Goal: Transaction & Acquisition: Purchase product/service

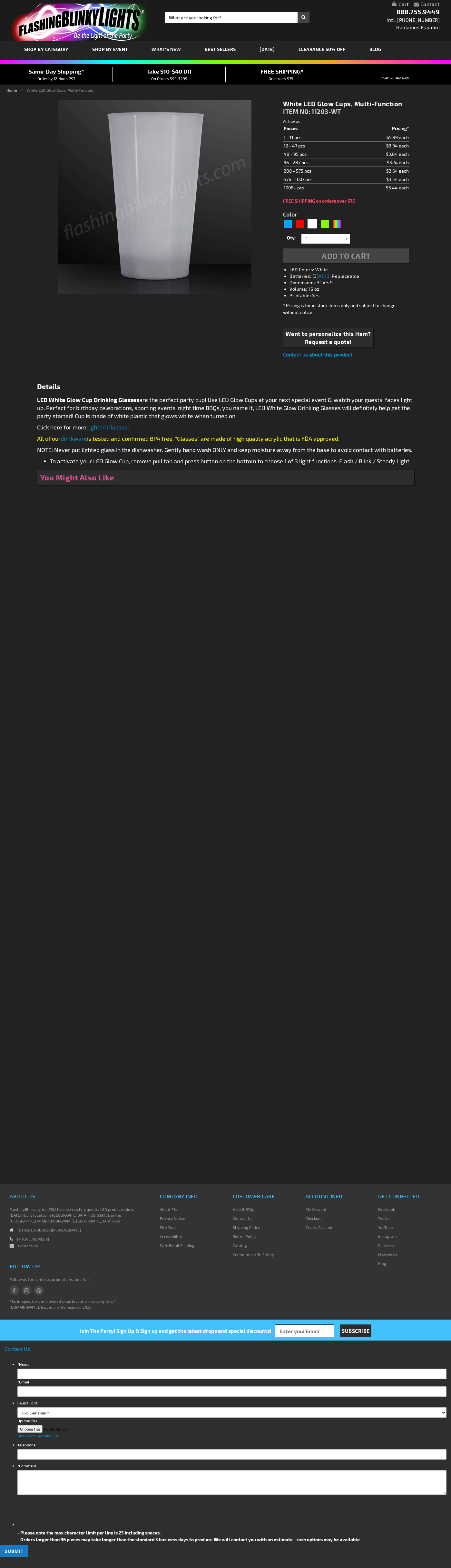
type input "5646"
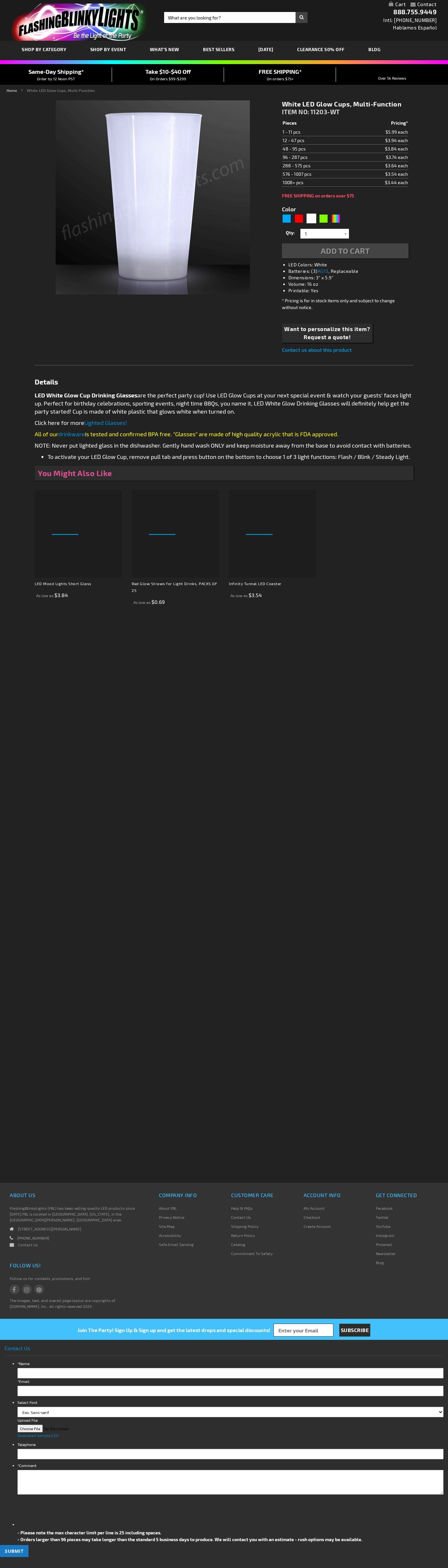
type input "5646"
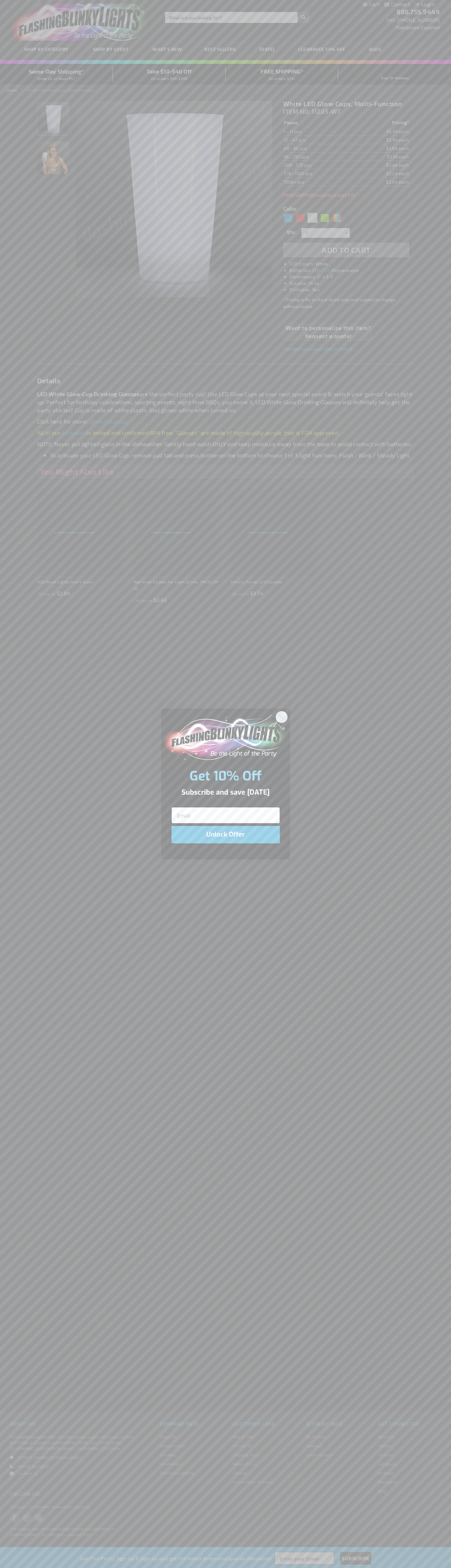
click at [281, 717] on icon "Close dialog" at bounding box center [281, 717] width 5 height 5
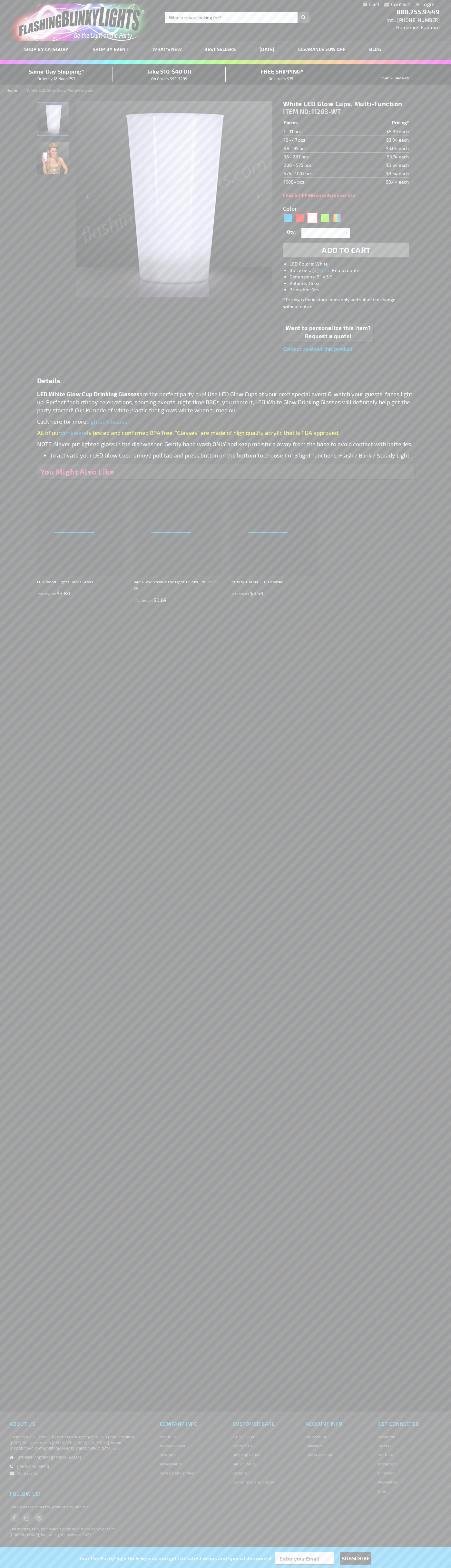
click at [312, 218] on div "White" at bounding box center [312, 218] width 10 height 10
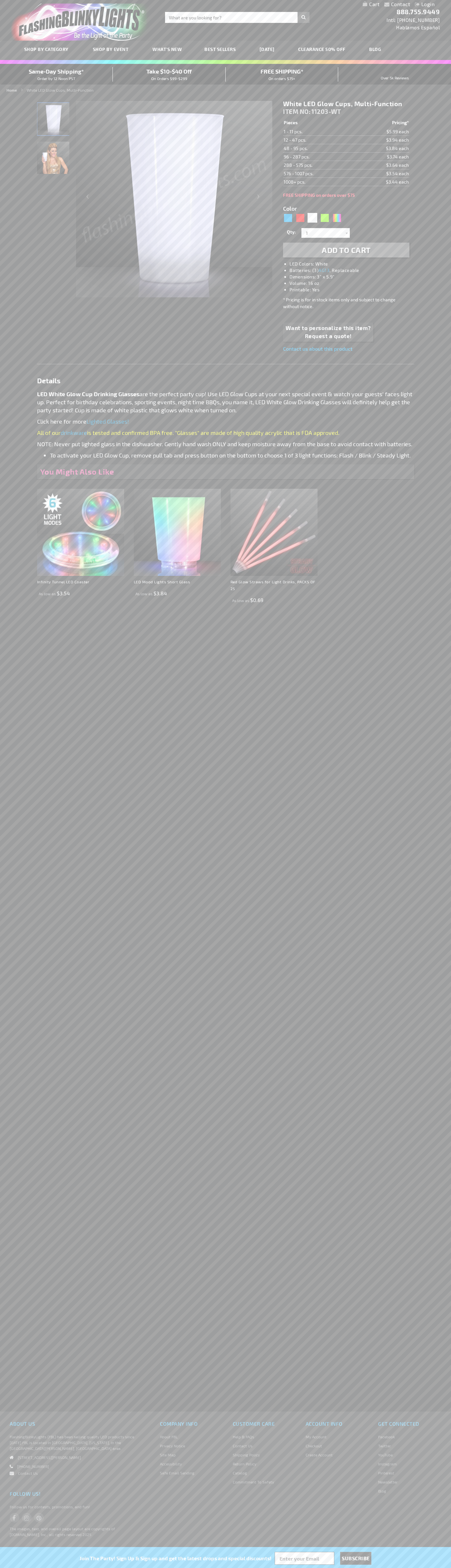
click at [346, 250] on span "Add to Cart" at bounding box center [346, 250] width 49 height 10
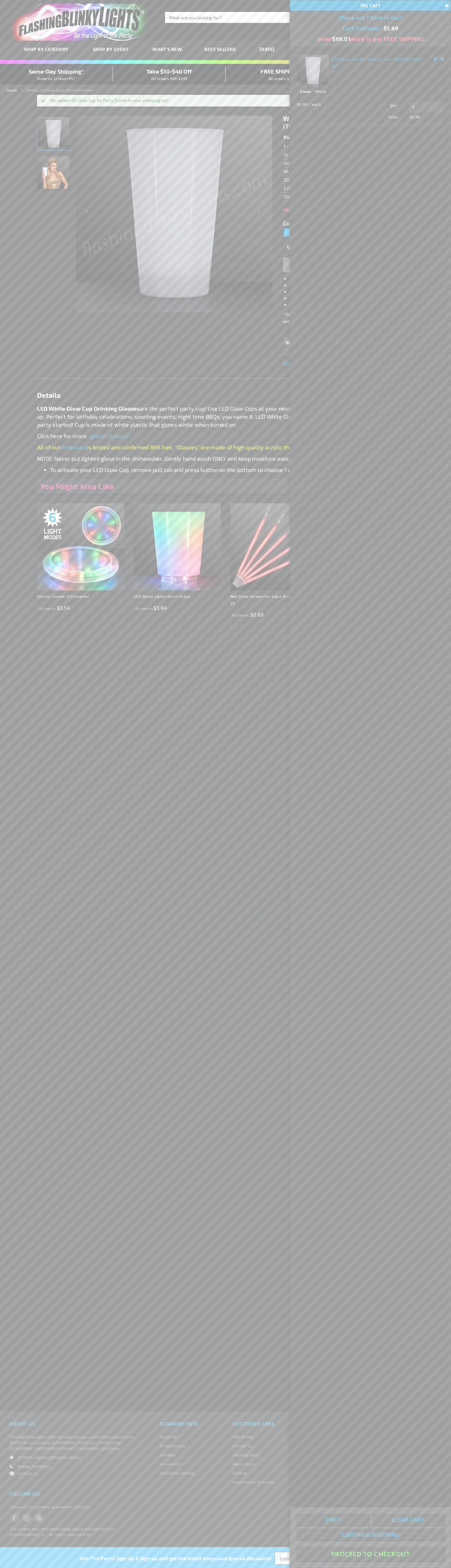
click at [371, 1554] on button "Proceed To Checkout" at bounding box center [371, 1554] width 148 height 15
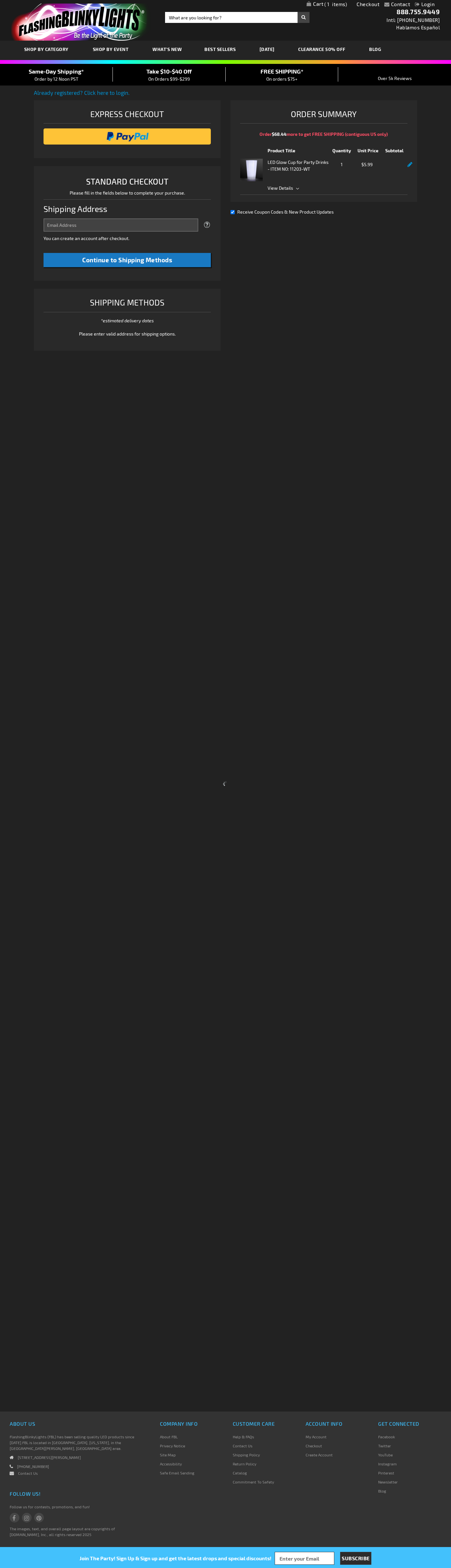
select select "US"
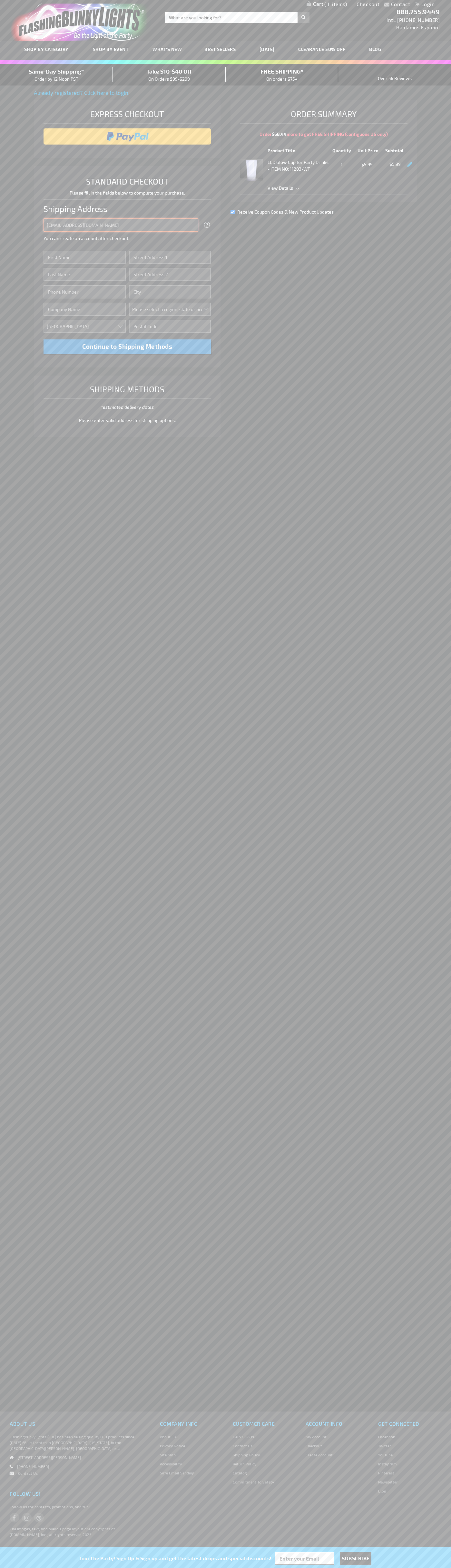
type input "johnsmith005@storebotmail.joonix.net"
type input "John"
type input "4581 Webb Street"
type input "First floor"
type input "pryor"
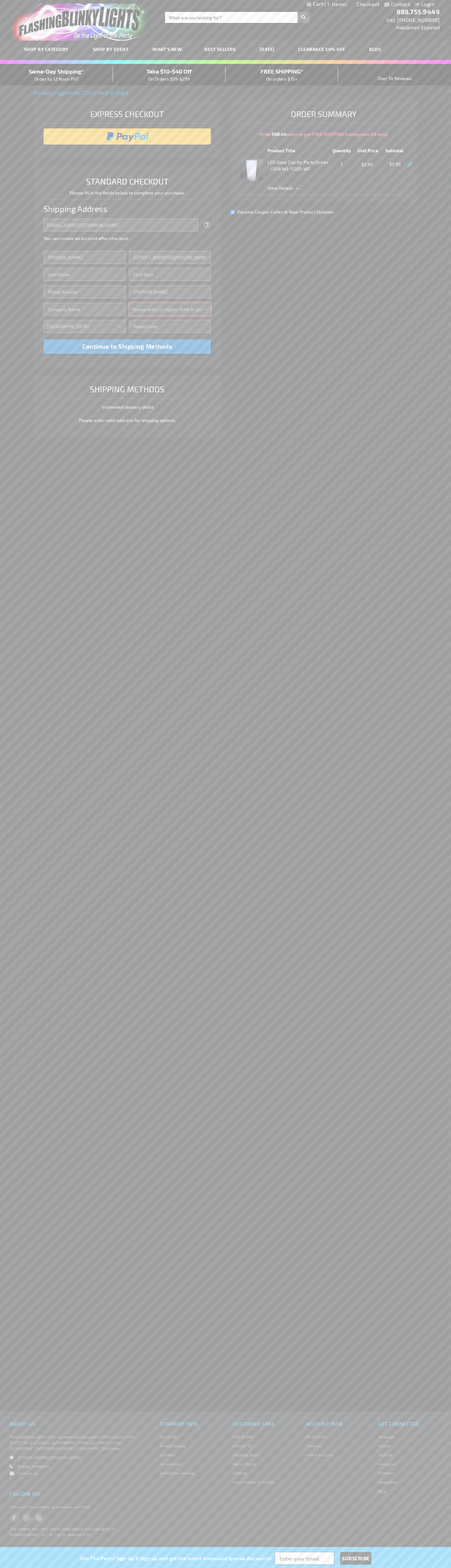
select select "48"
type input "74361"
type input "Smith"
type input "6502530000"
type input "John Smith"
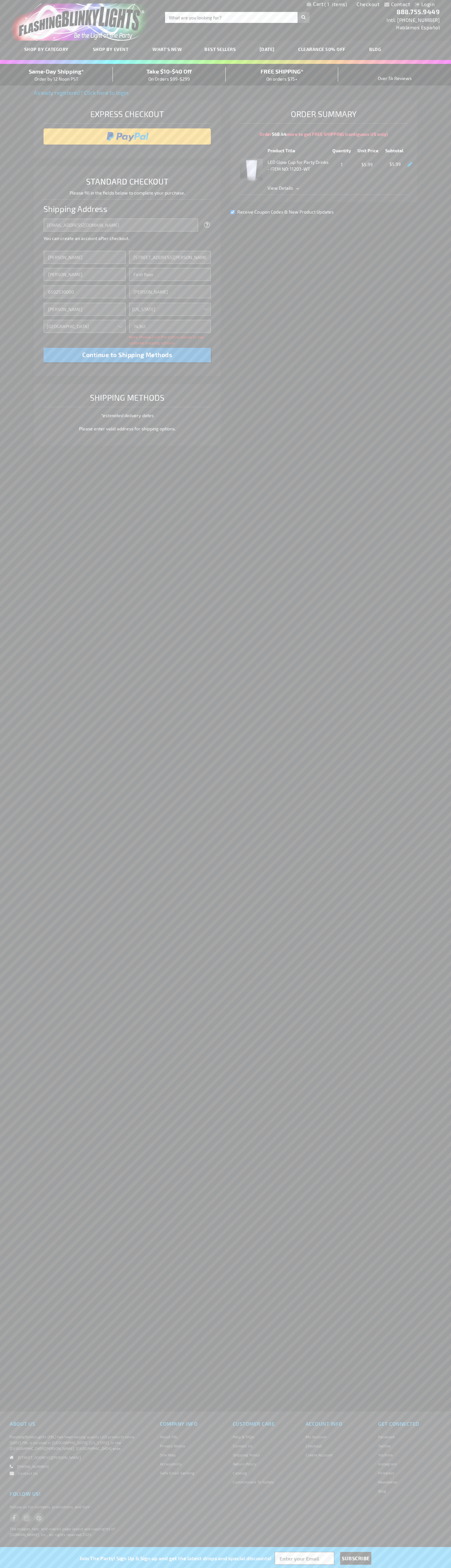
click at [57, 75] on div "Same-Day Shipping* Order by 12 Noon PST" at bounding box center [56, 75] width 113 height 15
click at [127, 136] on input "image" at bounding box center [127, 136] width 161 height 13
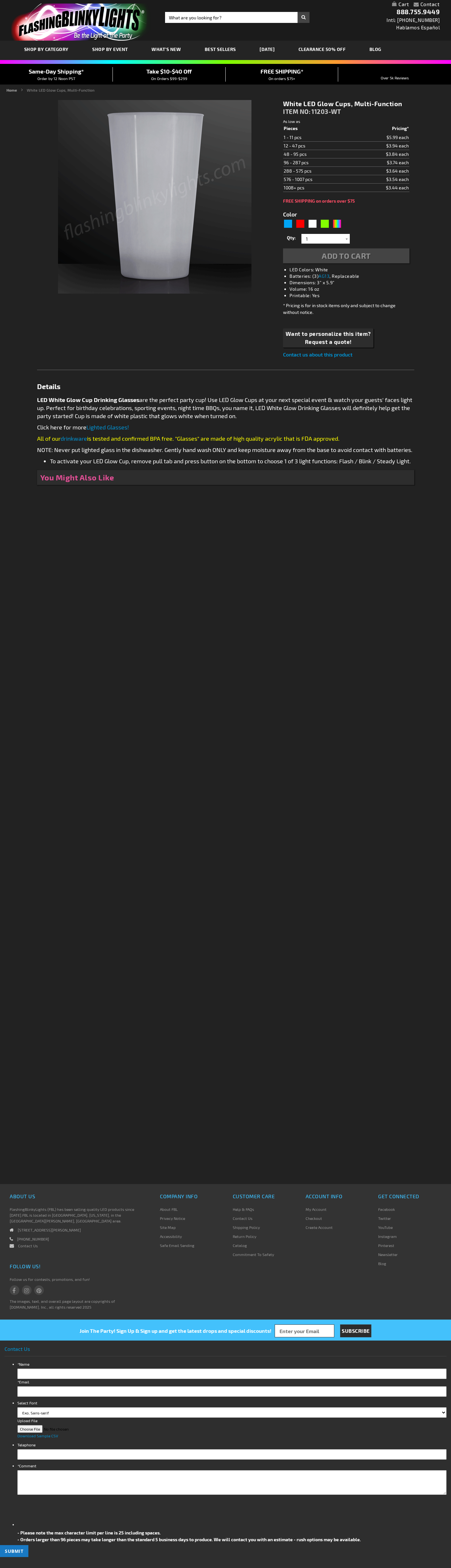
type input "5646"
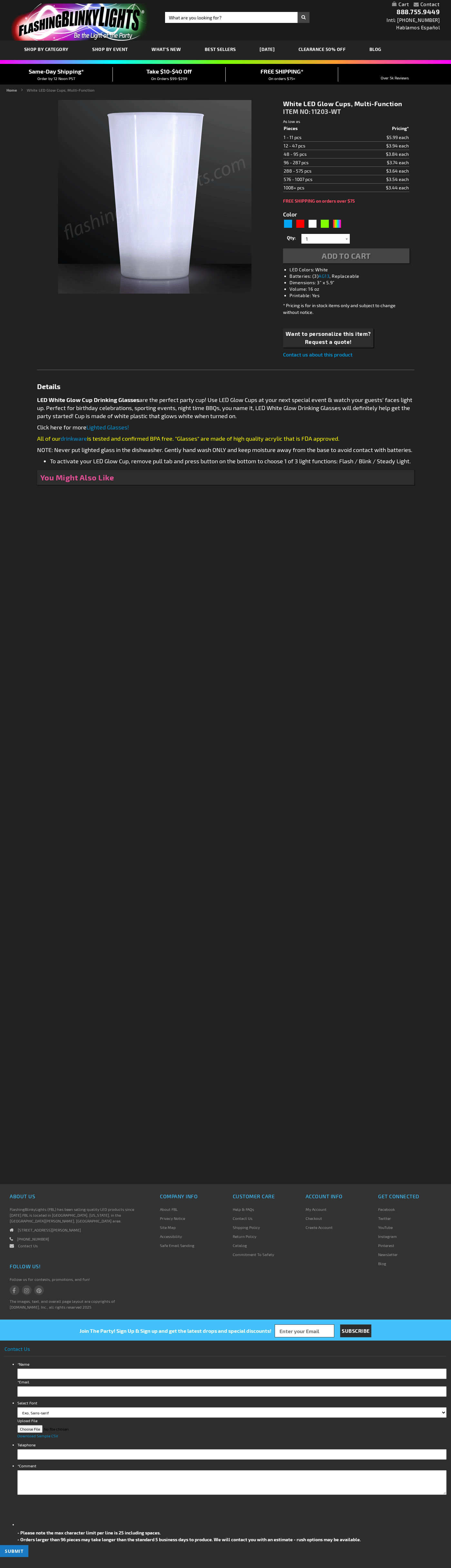
type input "5646"
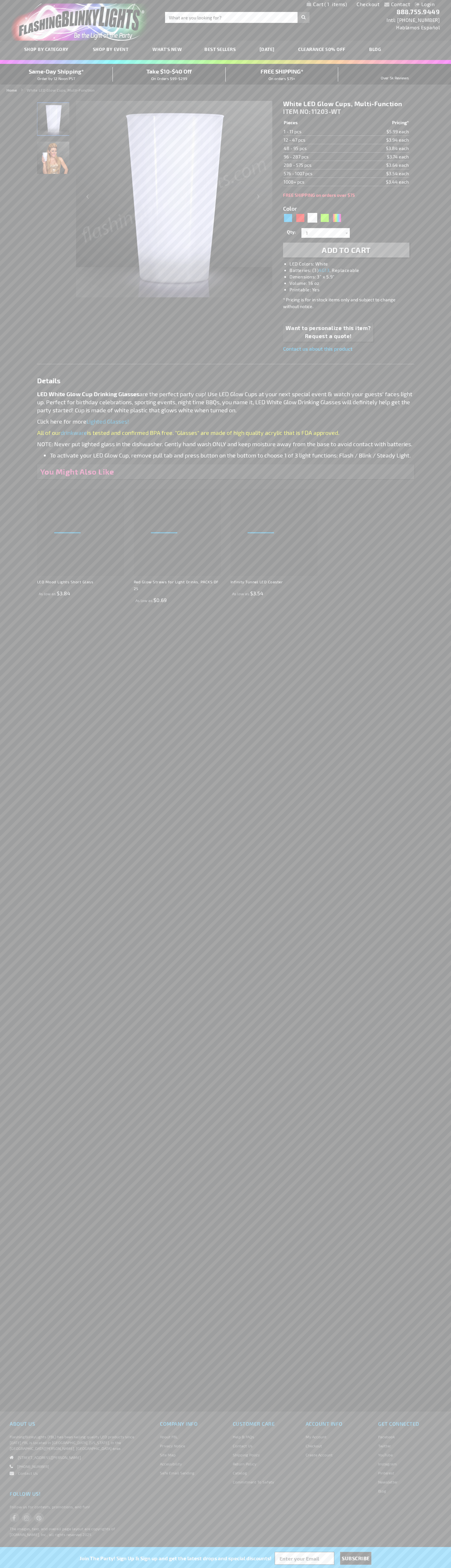
click at [327, 5] on span "1" at bounding box center [336, 4] width 23 height 6
